Goal: Transaction & Acquisition: Purchase product/service

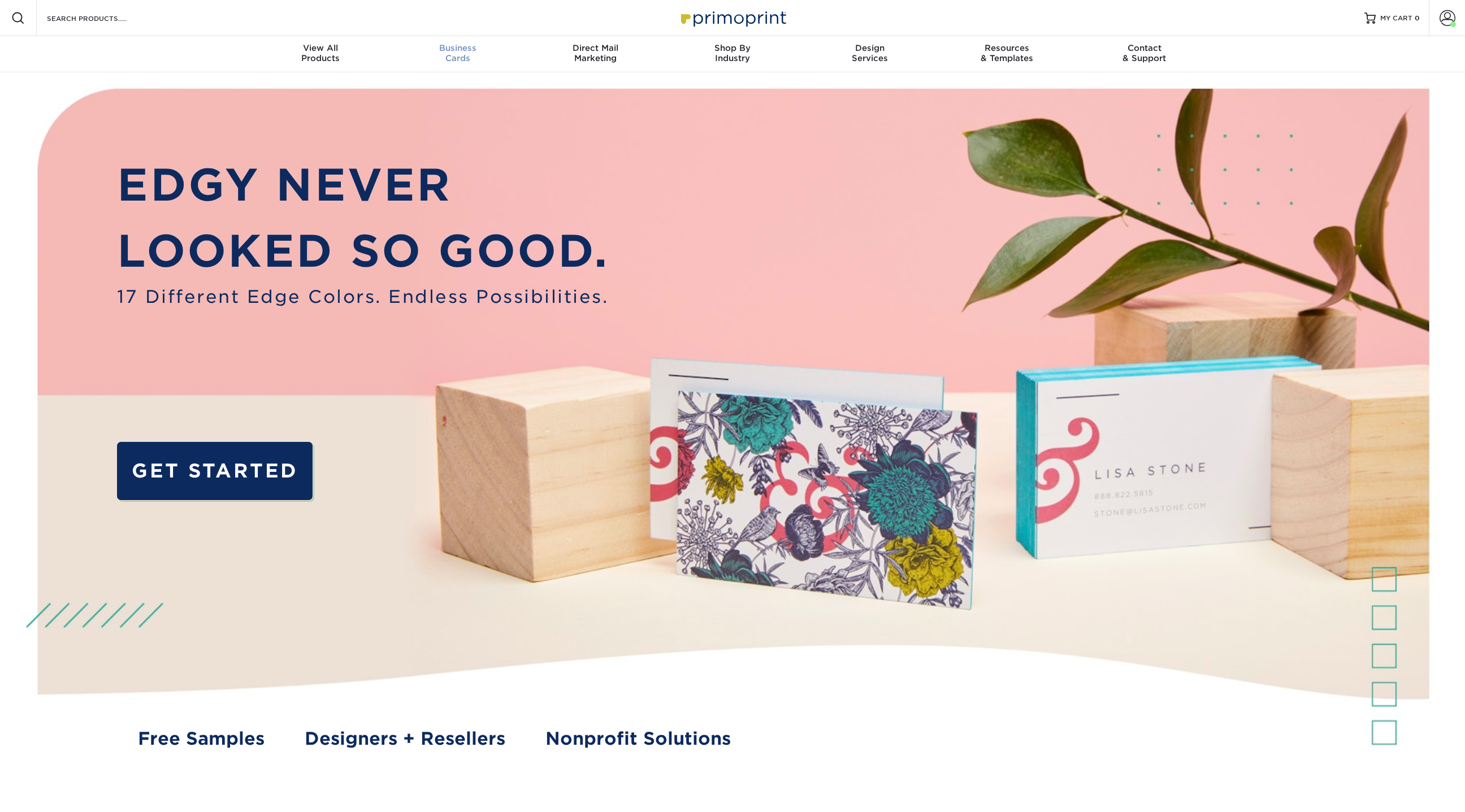
click at [476, 50] on span "Business" at bounding box center [458, 47] width 138 height 10
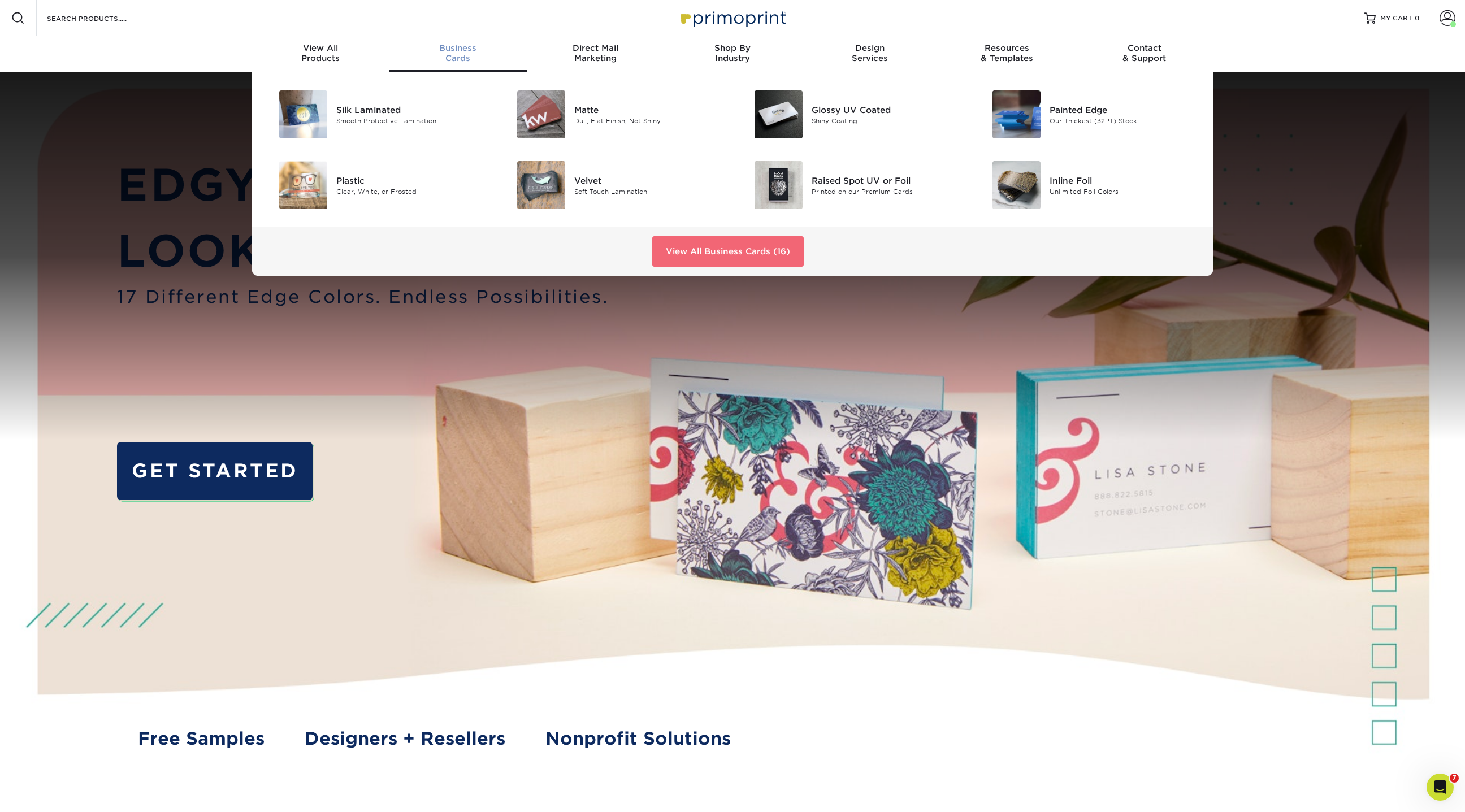
click at [765, 254] on link "View All Business Cards (16)" at bounding box center [728, 252] width 152 height 30
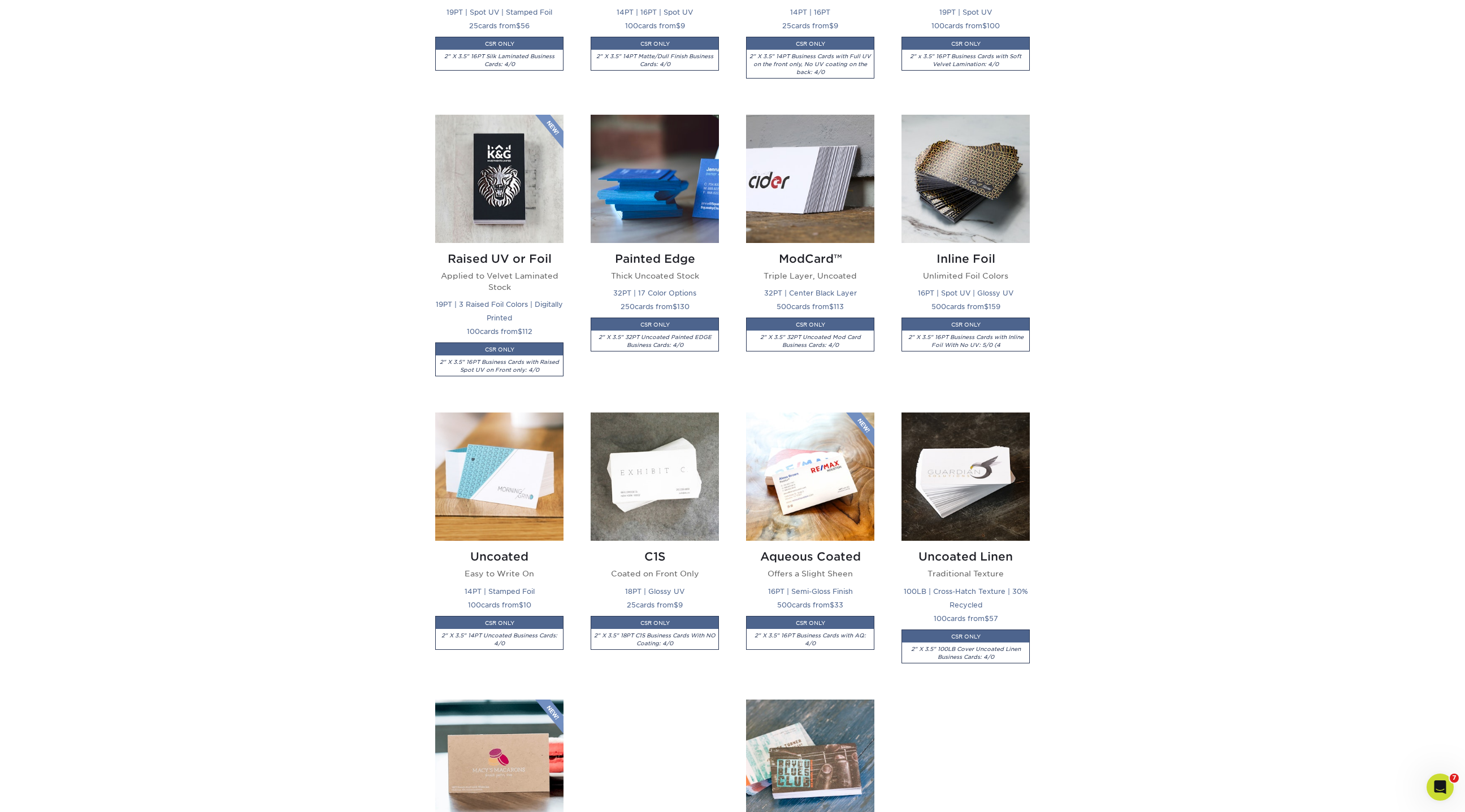
scroll to position [789, 0]
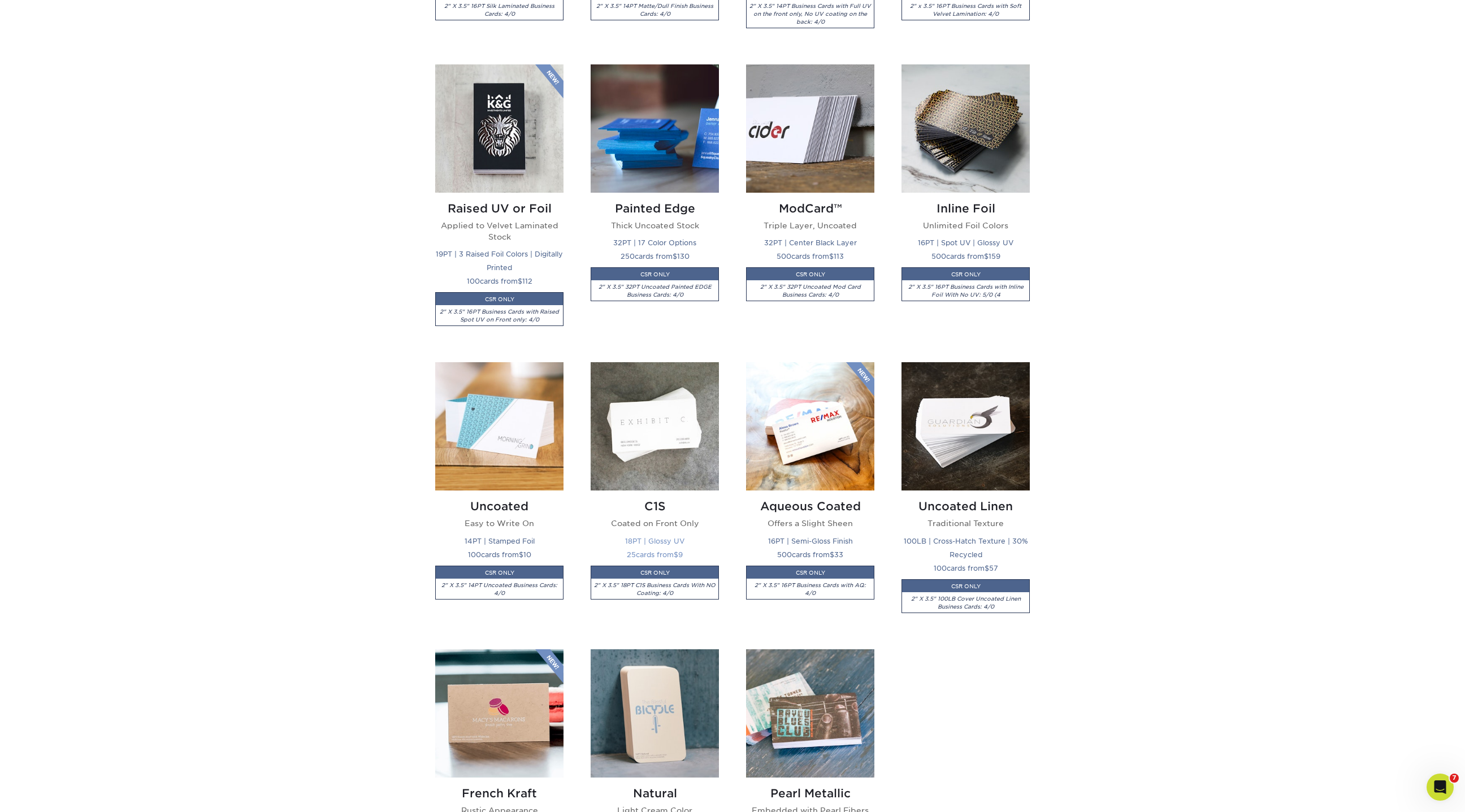
click at [662, 437] on img at bounding box center [655, 427] width 129 height 129
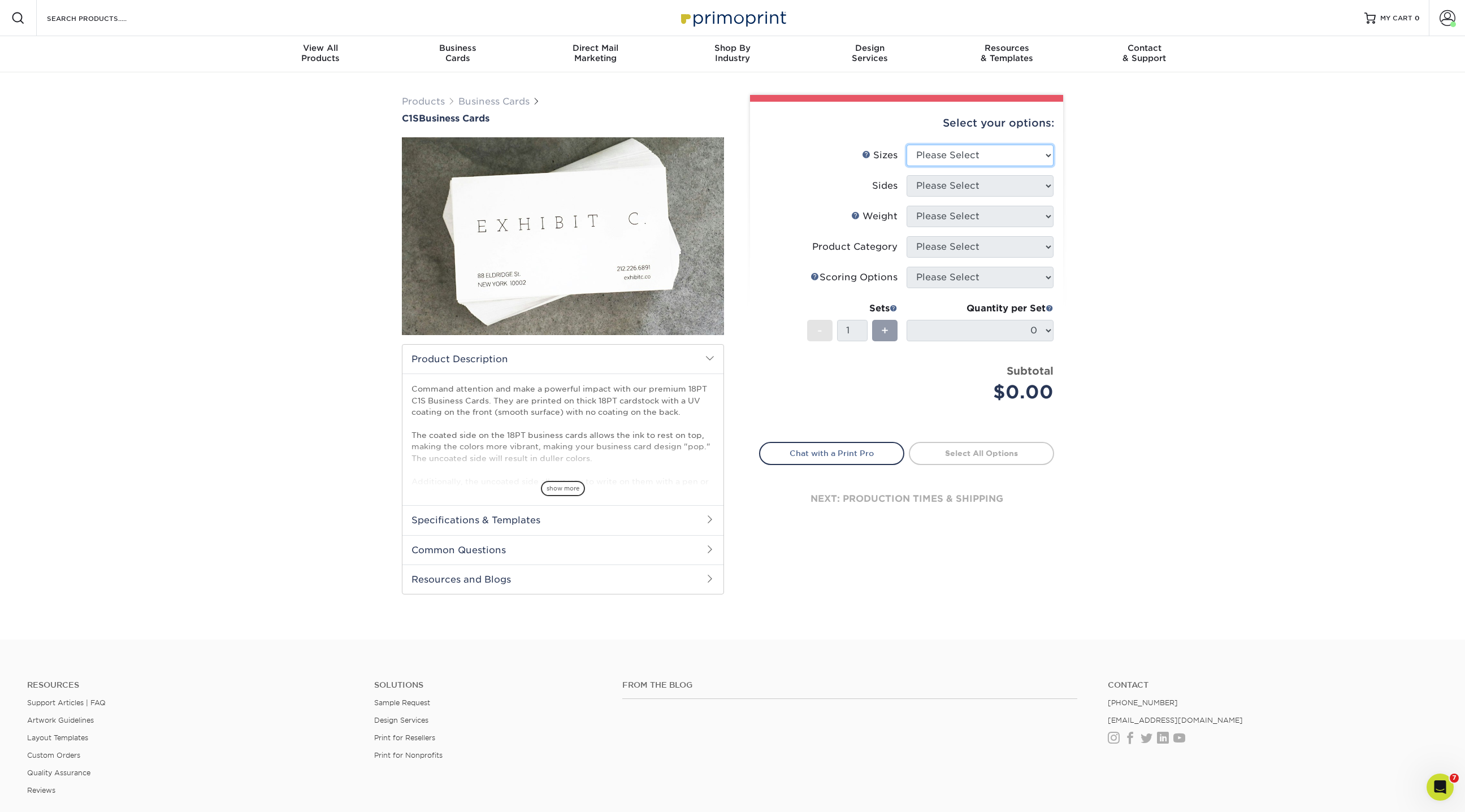
click at [966, 159] on select "Please Select 2" x 3.5" - Standard 2.125" x 3.375" - European 2.5" x 2.5" - Squ…" at bounding box center [980, 155] width 147 height 21
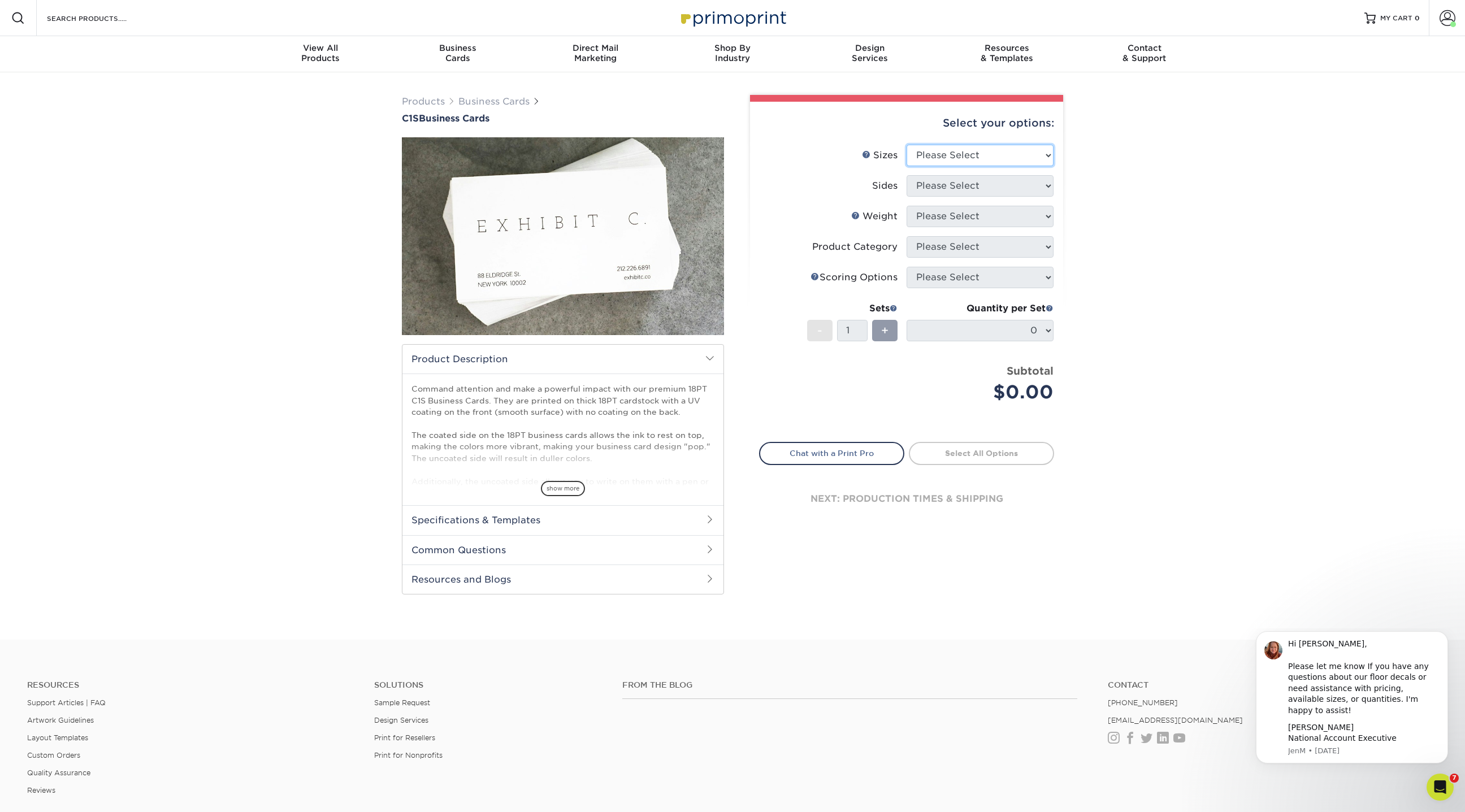
select select "2.00x3.50"
click at [907, 145] on select "Please Select 2" x 3.5" - Standard 2.125" x 3.375" - European 2.5" x 2.5" - Squ…" at bounding box center [980, 155] width 147 height 21
click at [948, 183] on select "Please Select Print Both Sides Print Front Only" at bounding box center [980, 186] width 147 height 21
select select "13abbda7-1d64-4f25-8bb2-c179b224825d"
click at [907, 175] on select "Please Select Print Both Sides Print Front Only" at bounding box center [980, 186] width 147 height 21
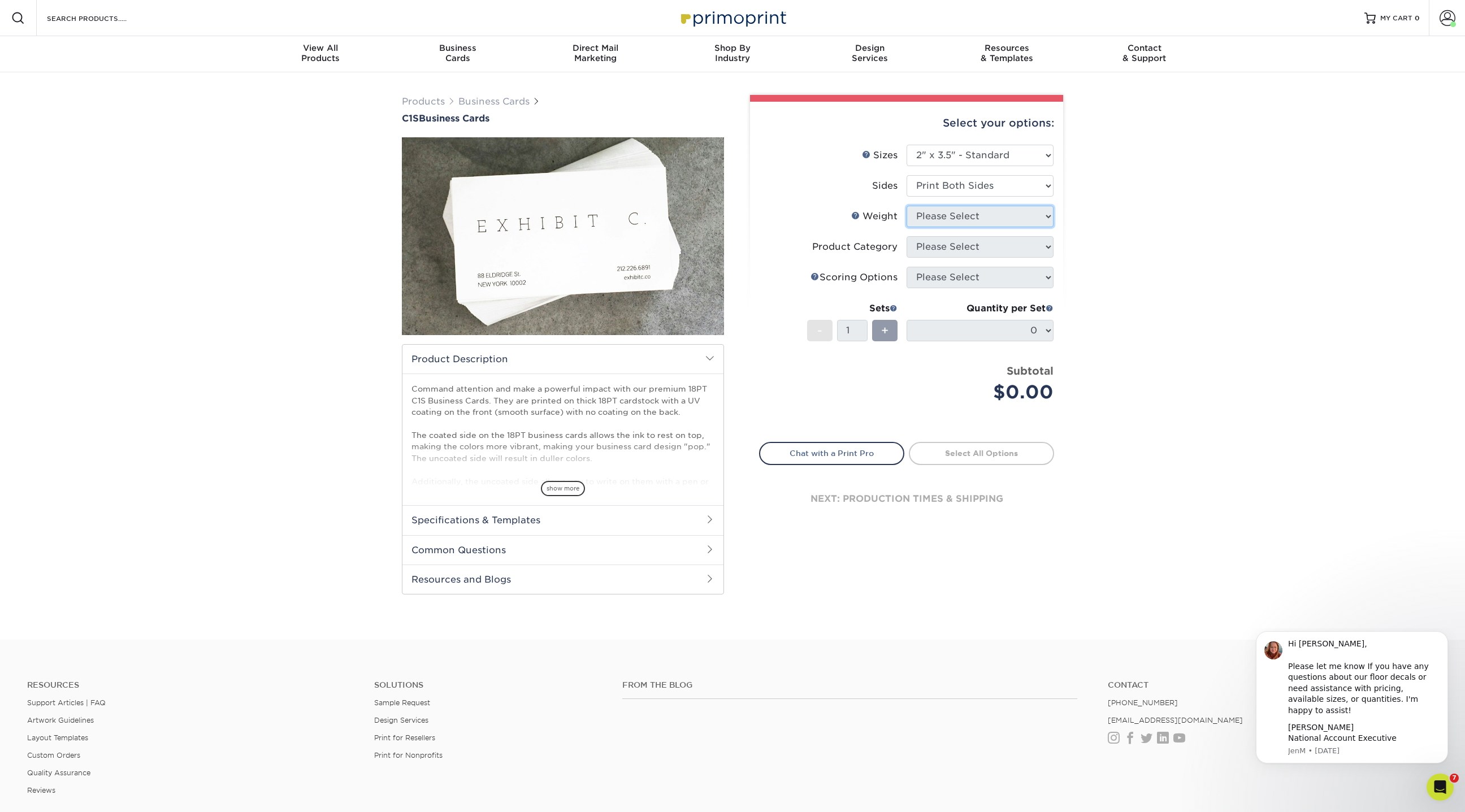
click at [944, 218] on select "Please Select" at bounding box center [980, 216] width 147 height 21
select select "18PTC1S"
click at [907, 205] on select "Please Select 18PT C1S" at bounding box center [980, 216] width 147 height 21
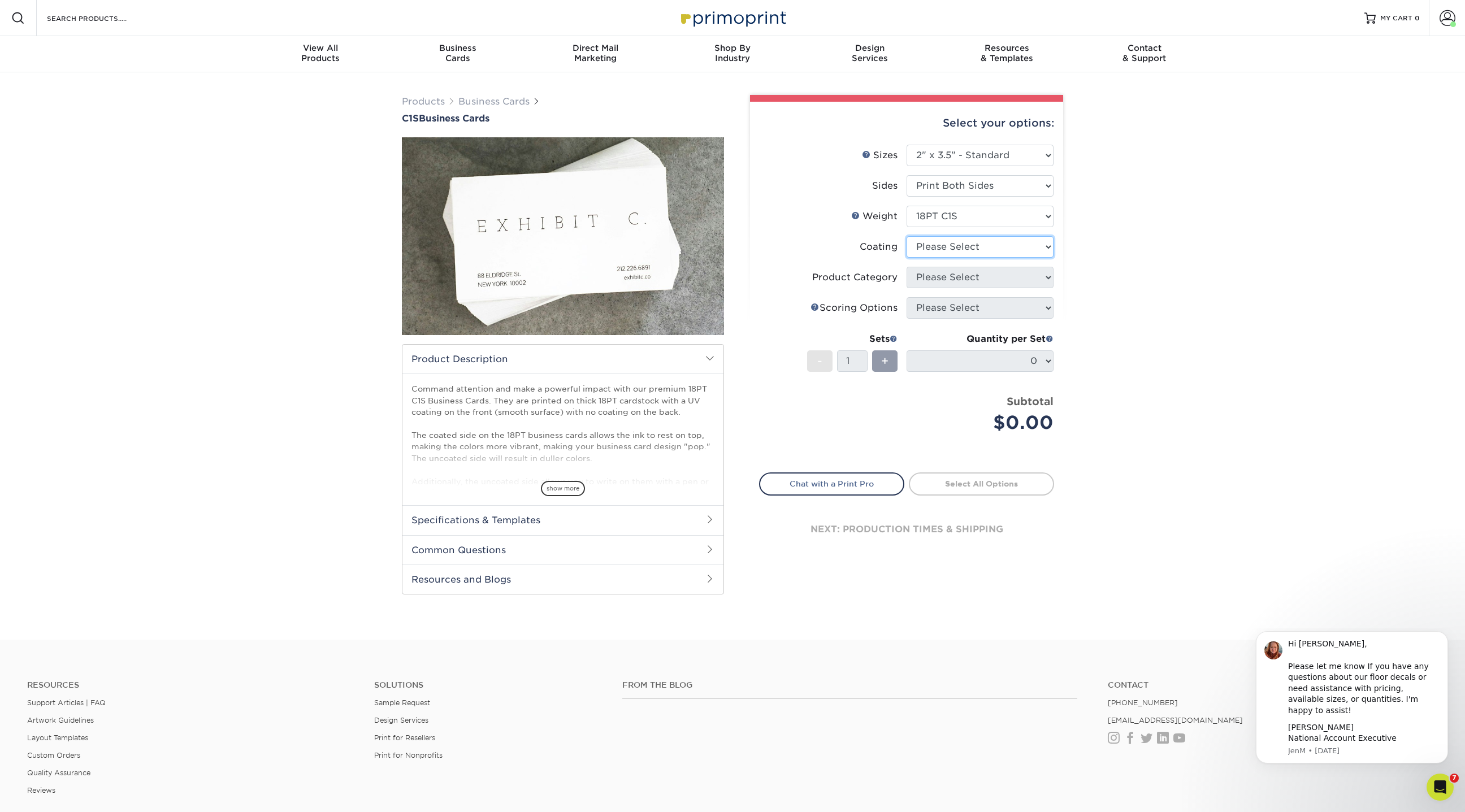
click at [938, 244] on select at bounding box center [980, 247] width 147 height 21
select select "1e8116af-acfc-44b1-83dc-8181aa338834"
click at [907, 237] on select at bounding box center [980, 247] width 147 height 21
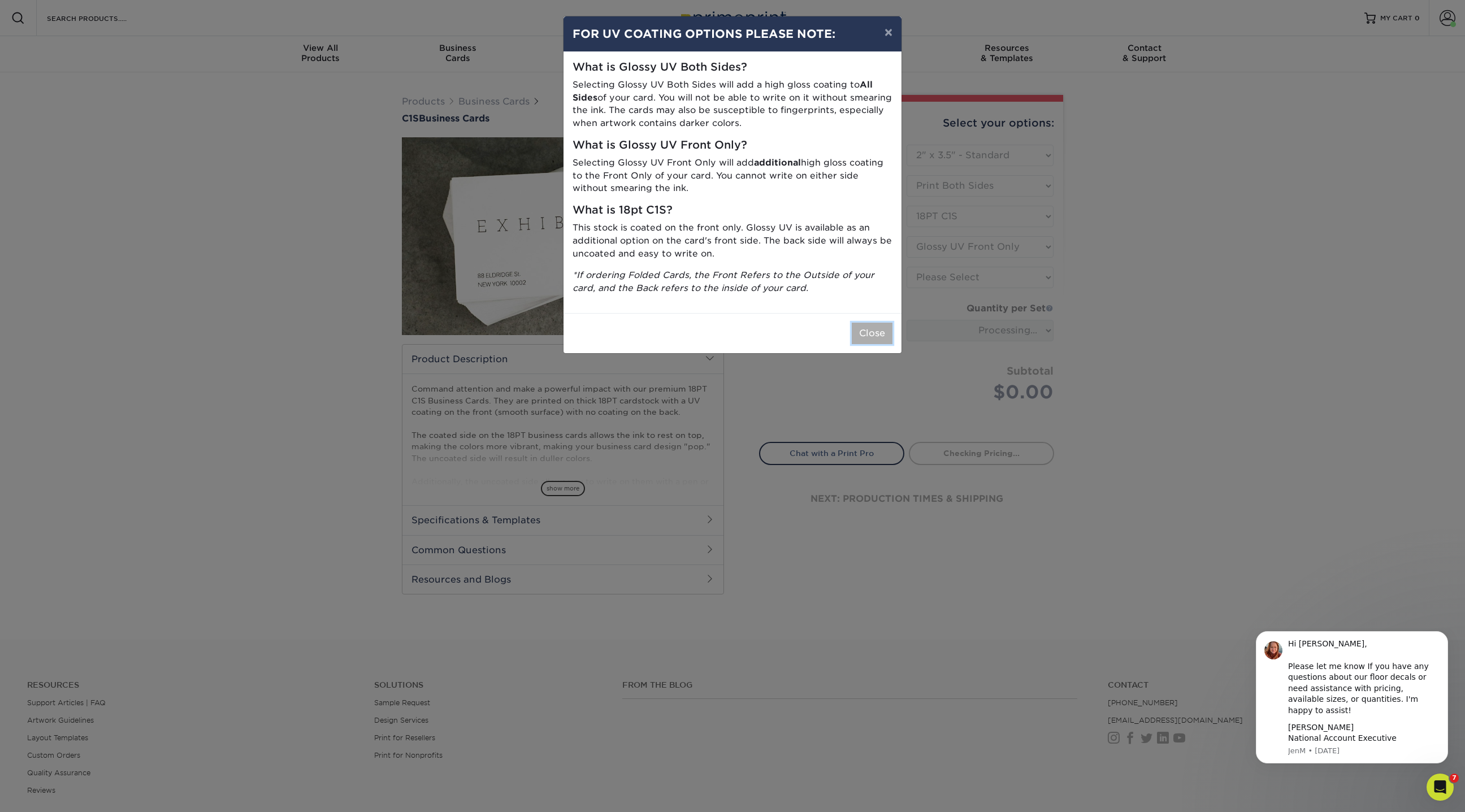
click at [875, 333] on button "Close" at bounding box center [873, 333] width 41 height 21
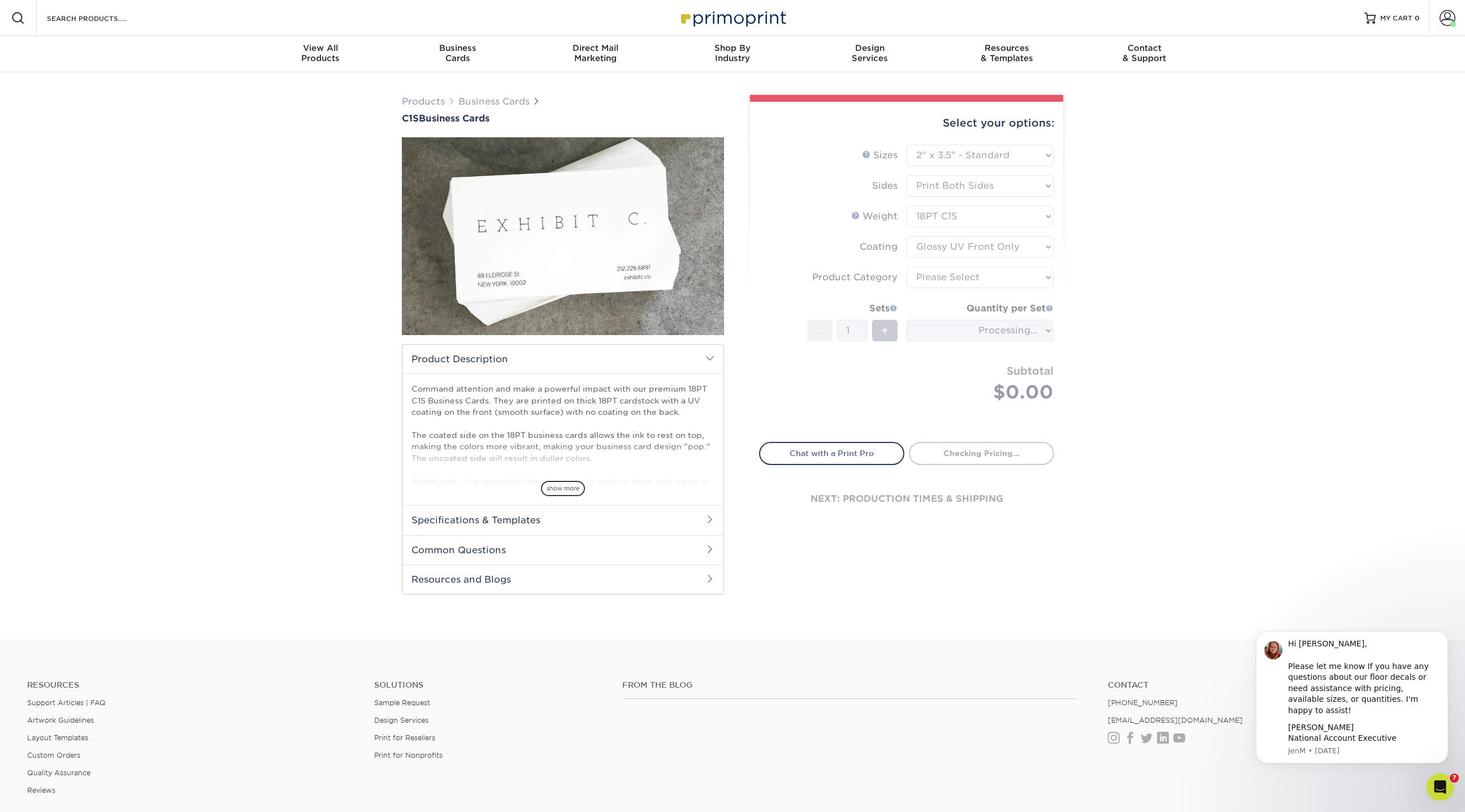
type input "36ee1955-d5a9-410d-9177-0e6447772834"
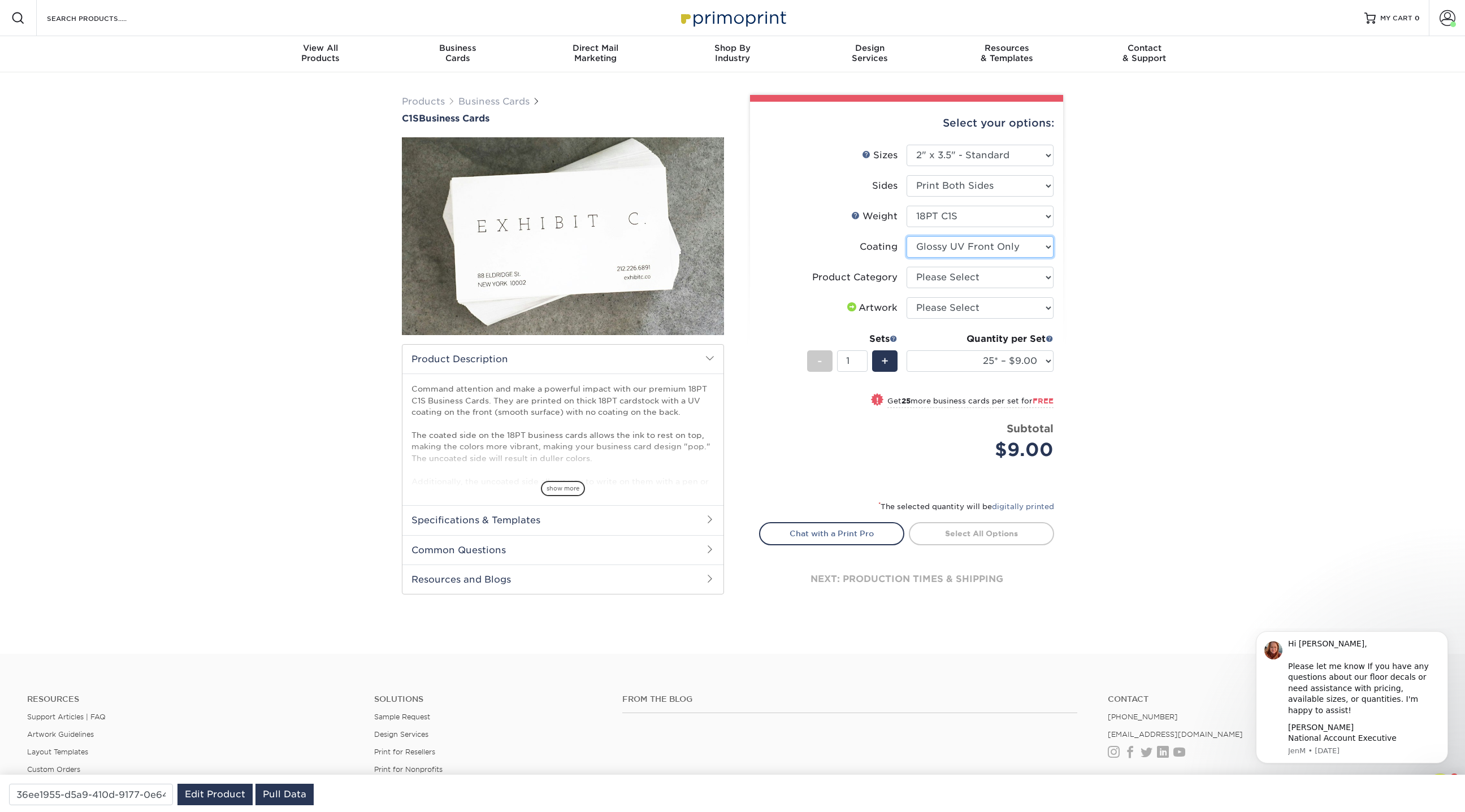
click at [1039, 247] on select at bounding box center [980, 247] width 147 height 21
select select "3e7618de-abca-4bda-9f97-8b9129e913d8"
click at [907, 237] on select at bounding box center [980, 247] width 147 height 21
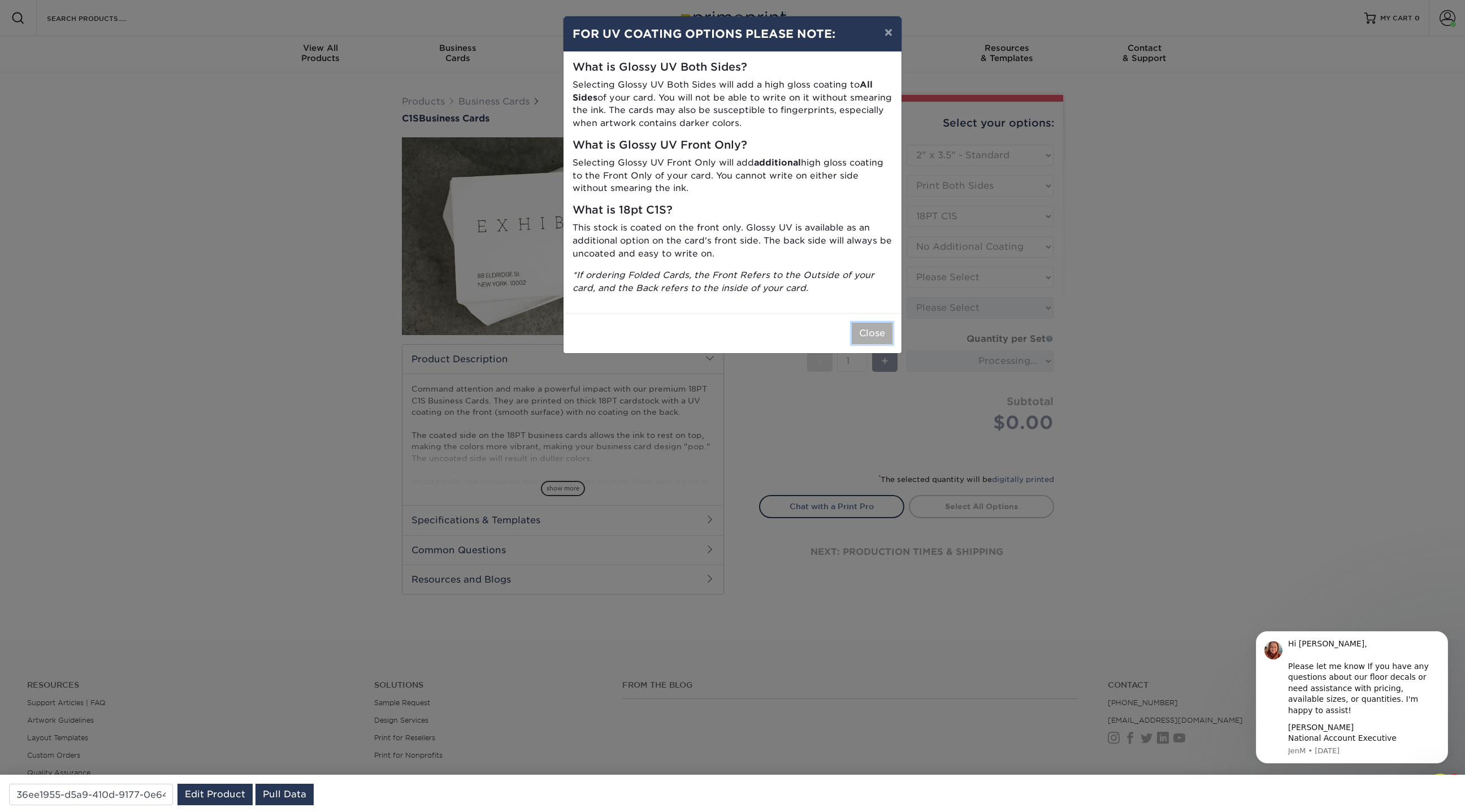
click at [875, 331] on button "Close" at bounding box center [873, 333] width 41 height 21
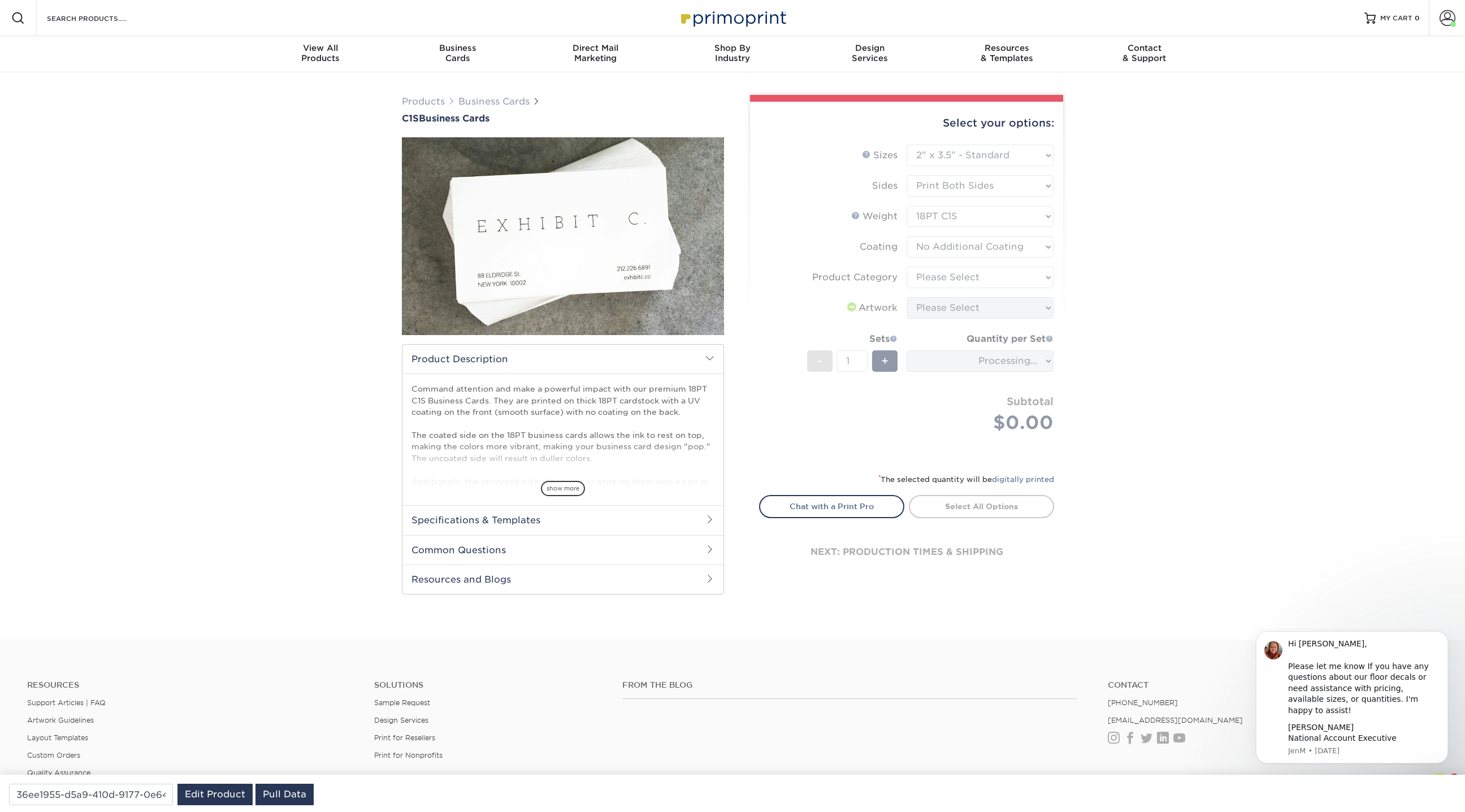
type input "056083ce-693f-489b-9c56-78dcbde6f72d"
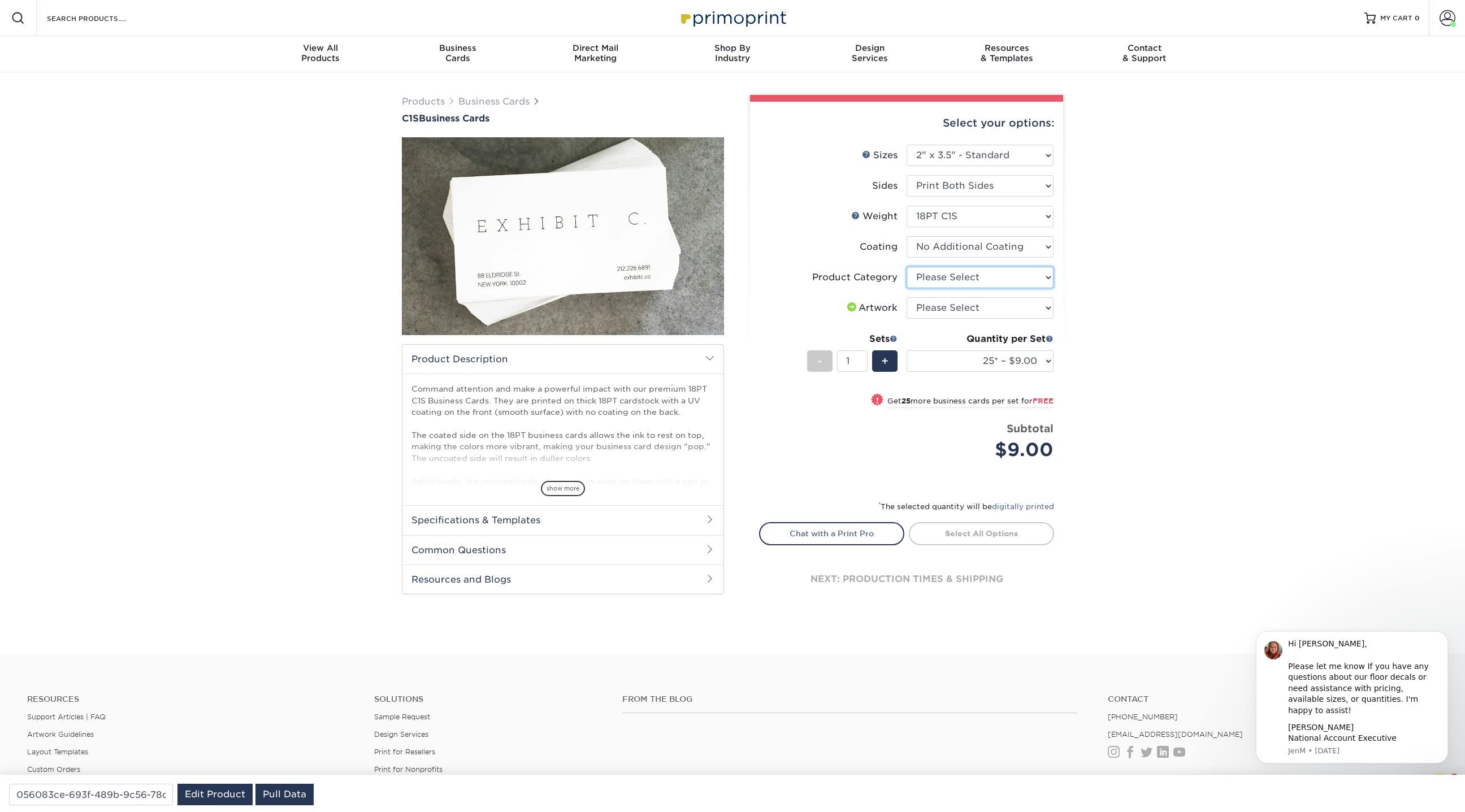
click at [967, 274] on select "Please Select Business Cards" at bounding box center [980, 278] width 147 height 21
select select "3b5148f1-0588-4f88-a218-97bcfdce65c1"
click at [907, 267] on select "Please Select Business Cards" at bounding box center [980, 278] width 147 height 21
click at [1009, 306] on select "Please Select I will upload files I need a design - $100" at bounding box center [980, 308] width 147 height 21
select select "upload"
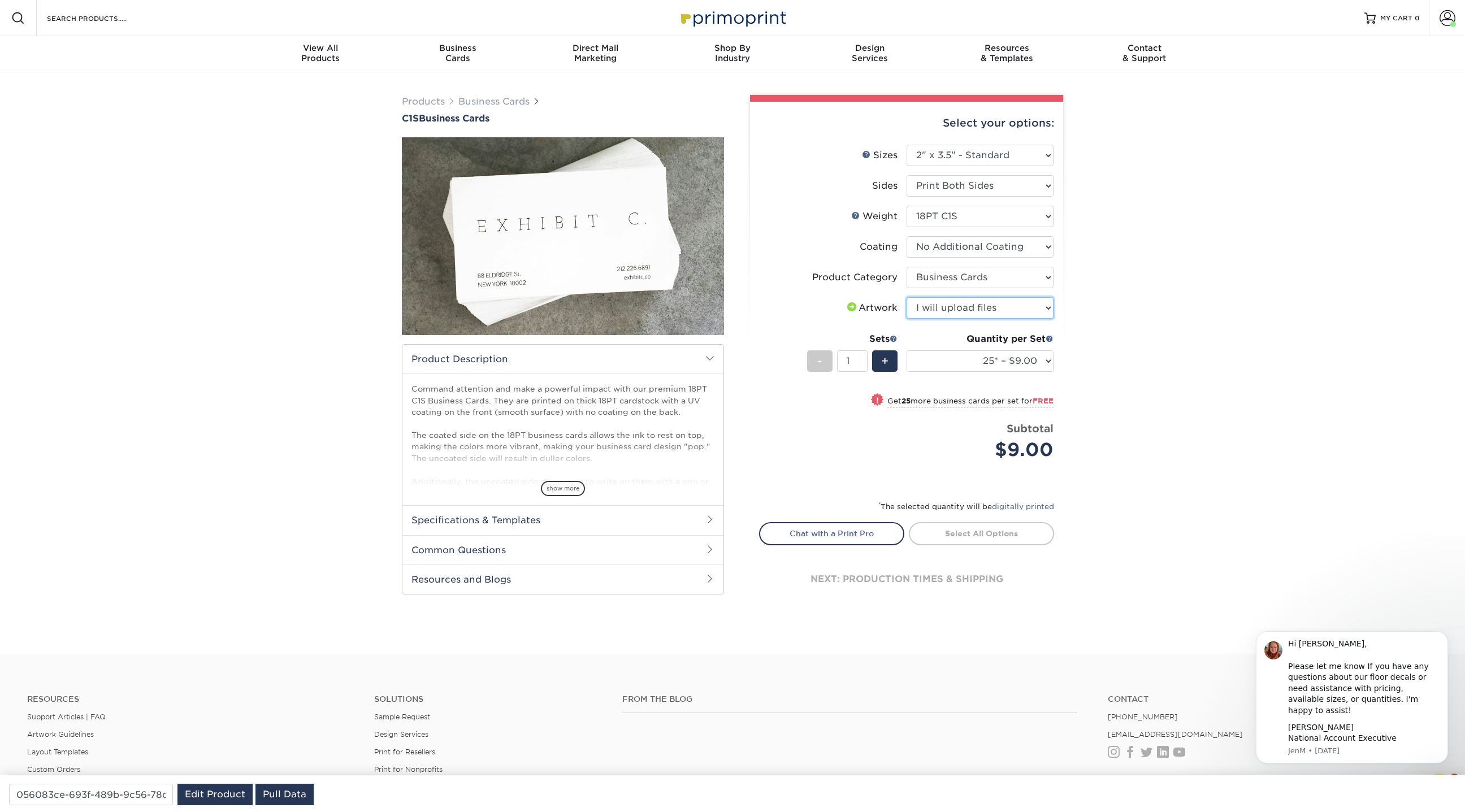
click at [907, 297] on select "Please Select I will upload files I need a design - $100" at bounding box center [980, 308] width 147 height 21
